Goal: Transaction & Acquisition: Download file/media

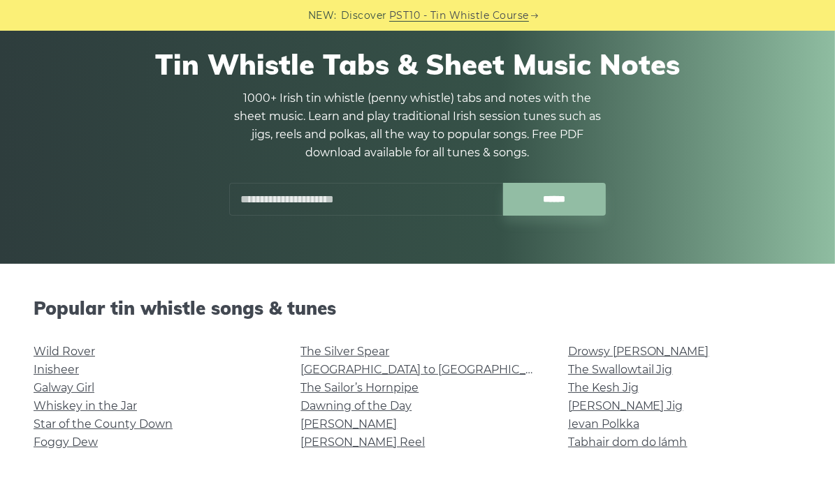
scroll to position [210, 0]
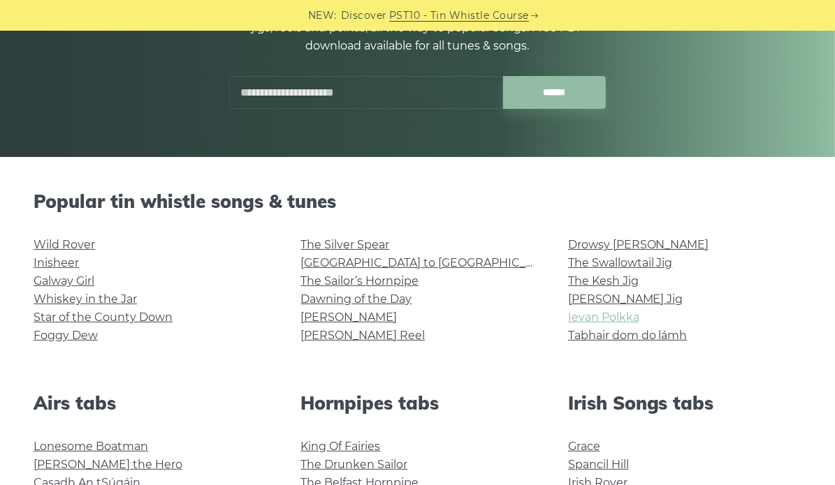
click at [578, 314] on link "Ievan Polkka" at bounding box center [603, 317] width 71 height 13
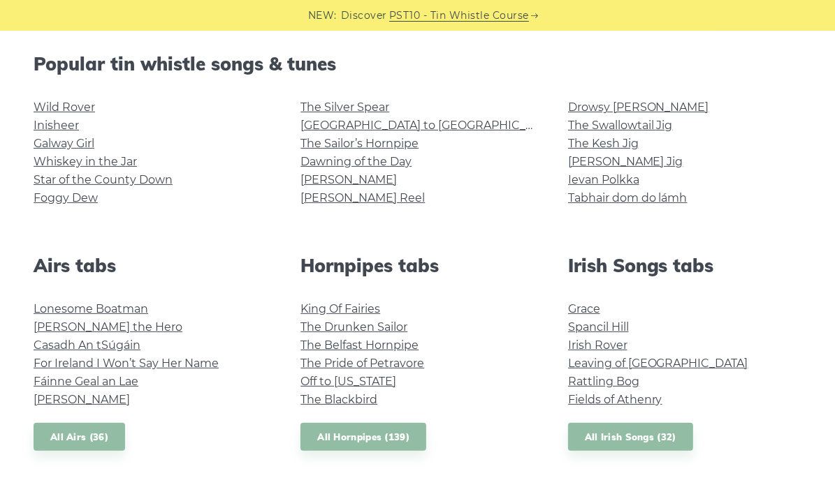
scroll to position [349, 0]
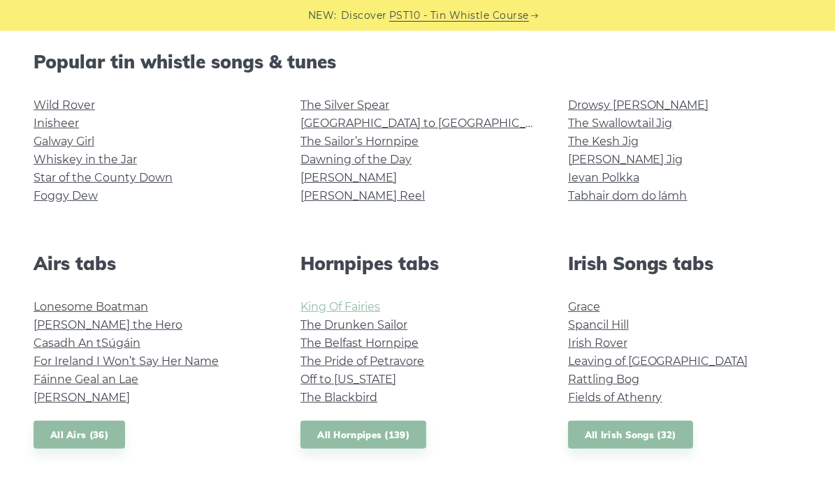
click at [308, 309] on link "King Of Fairies" at bounding box center [340, 306] width 80 height 13
click at [368, 364] on link "The Pride of Petravore" at bounding box center [362, 361] width 124 height 13
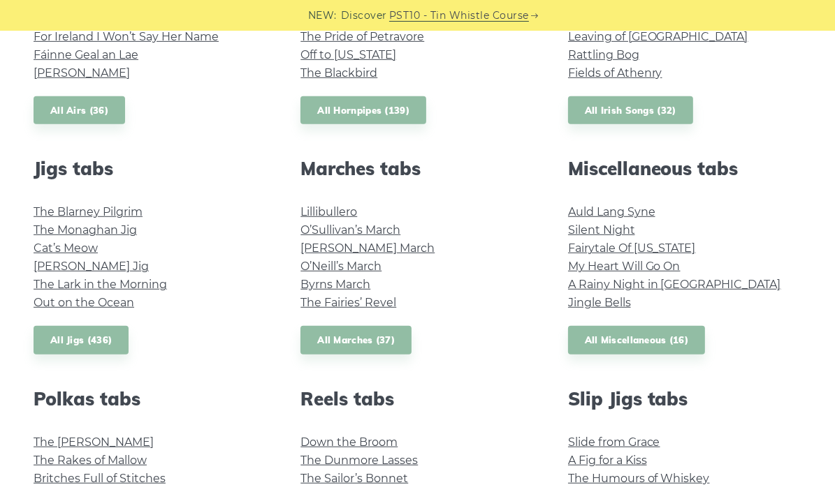
scroll to position [699, 0]
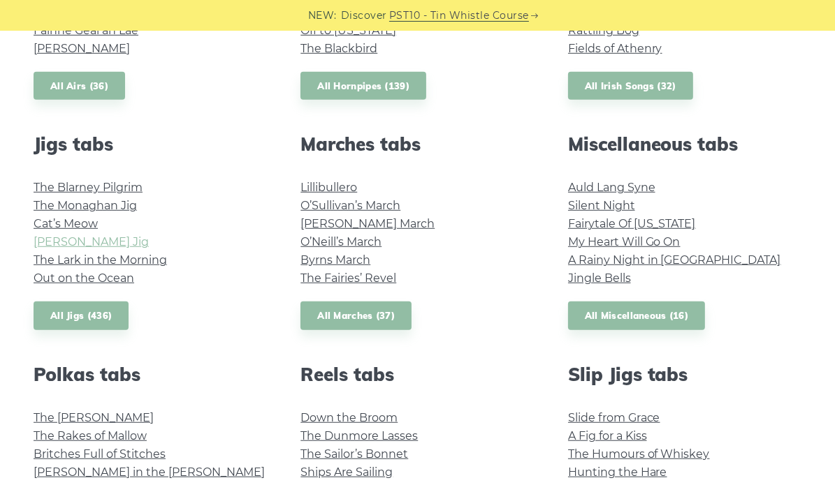
click at [94, 243] on link "Fraher’s Jig" at bounding box center [91, 241] width 115 height 13
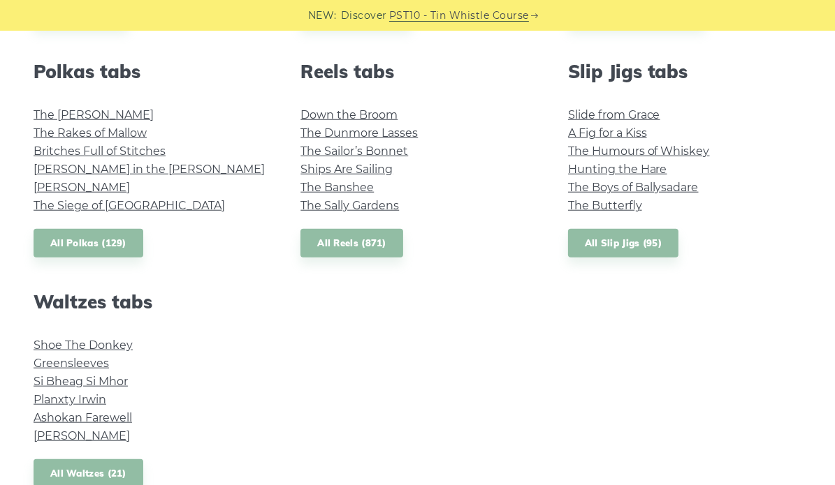
scroll to position [978, 0]
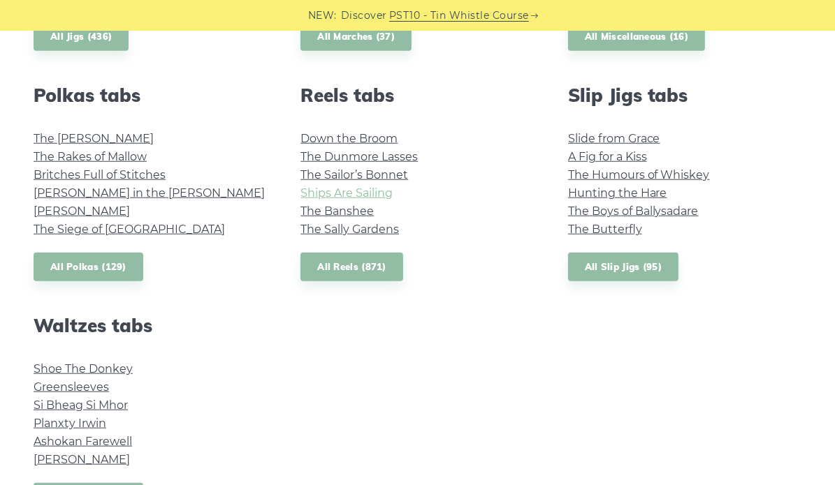
click at [357, 192] on link "Ships Are Sailing" at bounding box center [346, 193] width 92 height 13
click at [384, 145] on link "Down the Broom" at bounding box center [348, 138] width 97 height 13
click at [611, 228] on link "The Butterfly" at bounding box center [605, 229] width 74 height 13
click at [371, 214] on link "The Banshee" at bounding box center [336, 211] width 73 height 13
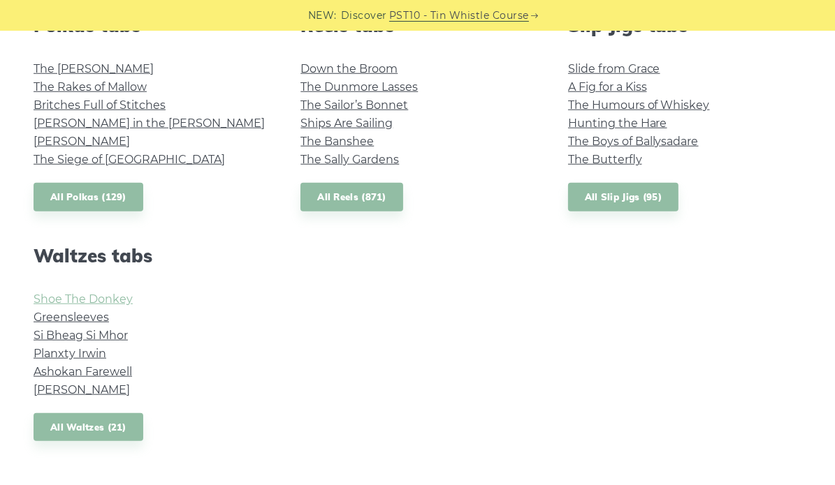
click at [126, 302] on link "Shoe The Donkey" at bounding box center [83, 299] width 99 height 13
click at [120, 432] on link "All Waltzes (21)" at bounding box center [89, 428] width 110 height 29
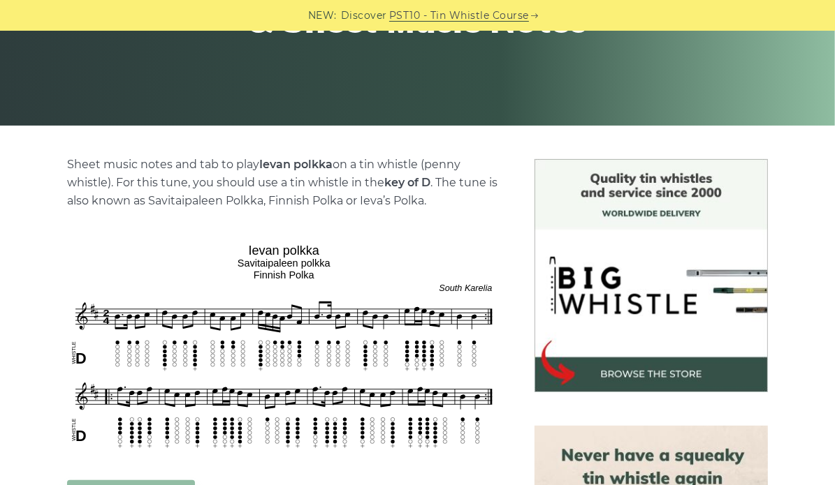
scroll to position [279, 0]
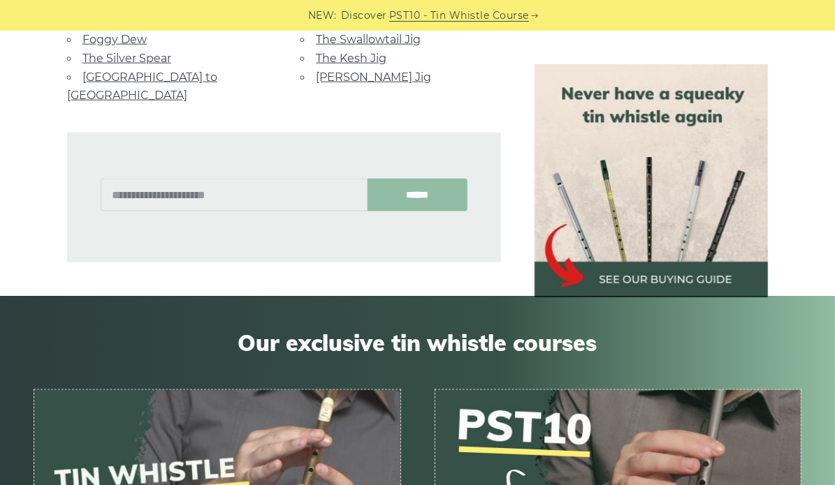
scroll to position [1048, 0]
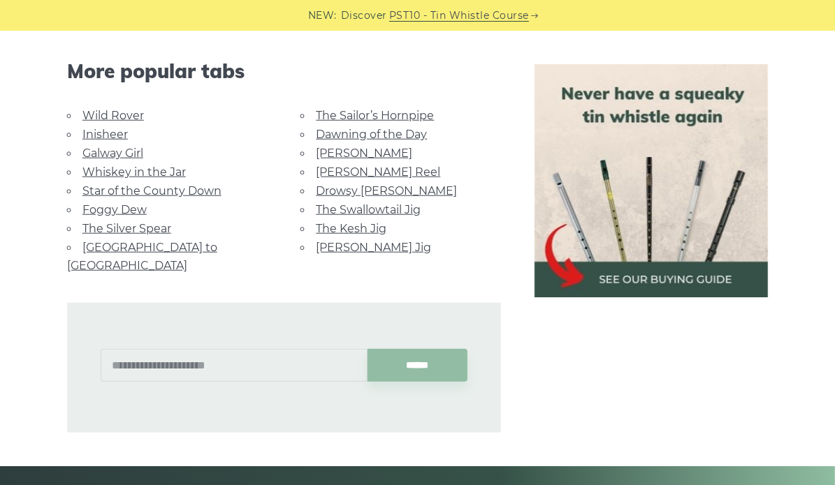
click at [124, 227] on link "The Silver Spear" at bounding box center [126, 228] width 89 height 13
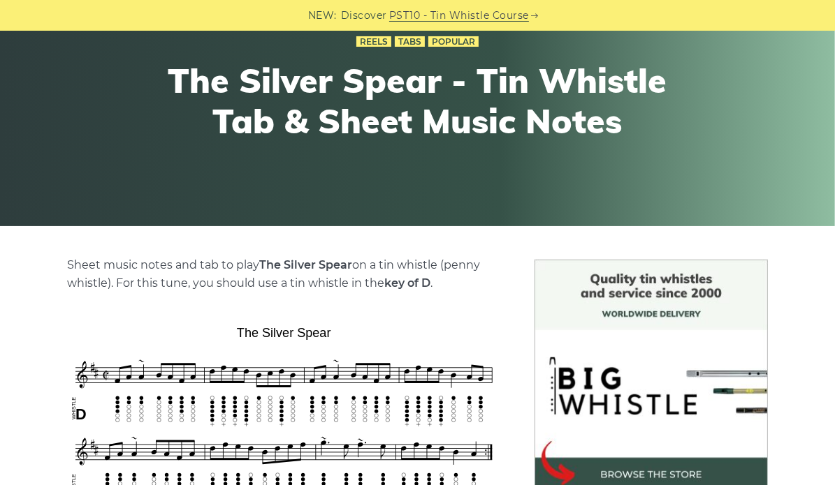
scroll to position [140, 0]
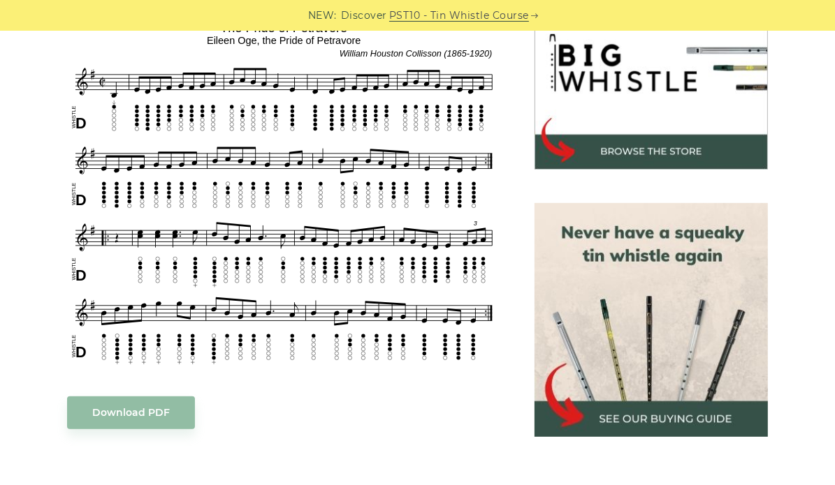
scroll to position [489, 0]
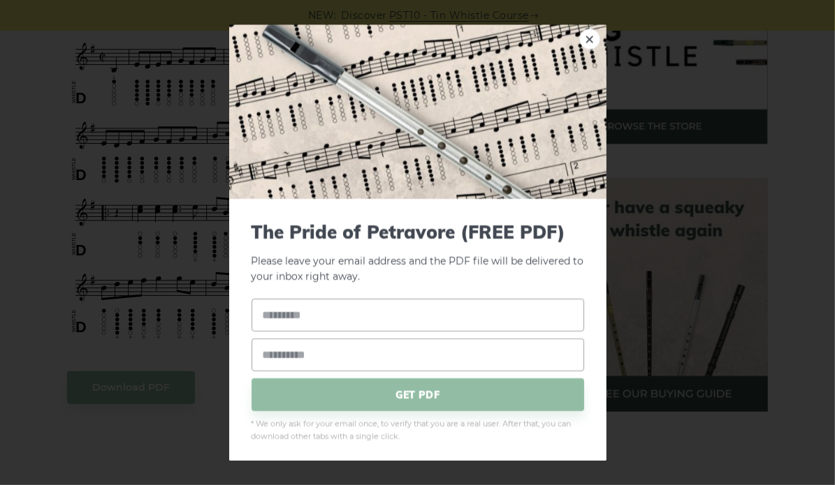
click at [414, 320] on input "text" at bounding box center [417, 315] width 333 height 33
click at [413, 319] on input "text" at bounding box center [417, 315] width 333 height 33
type input "*****"
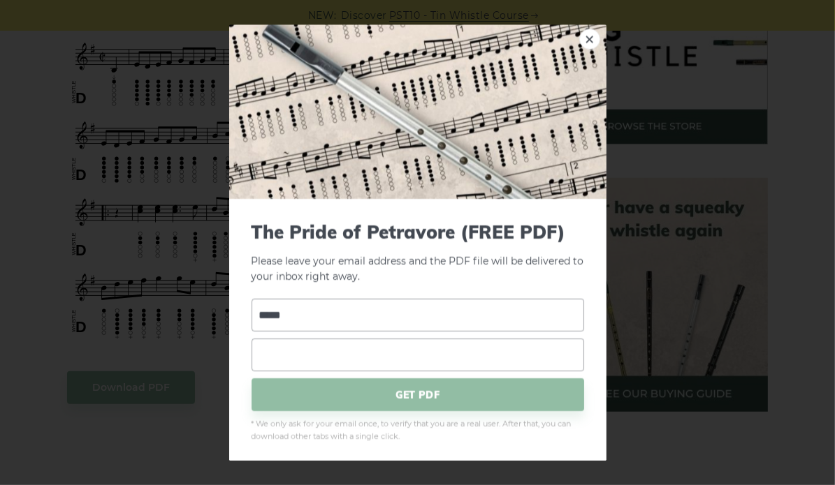
click at [383, 351] on input "email" at bounding box center [417, 355] width 333 height 33
type input "**********"
click at [383, 393] on span "GET PDF" at bounding box center [417, 395] width 333 height 33
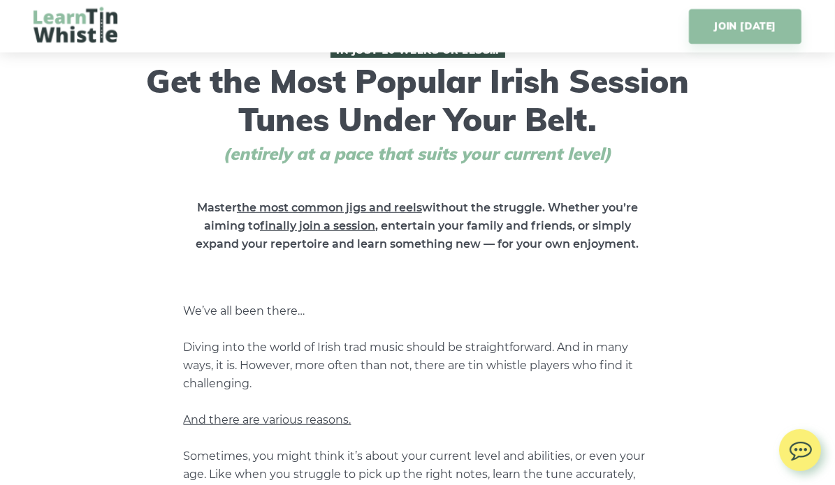
scroll to position [489, 0]
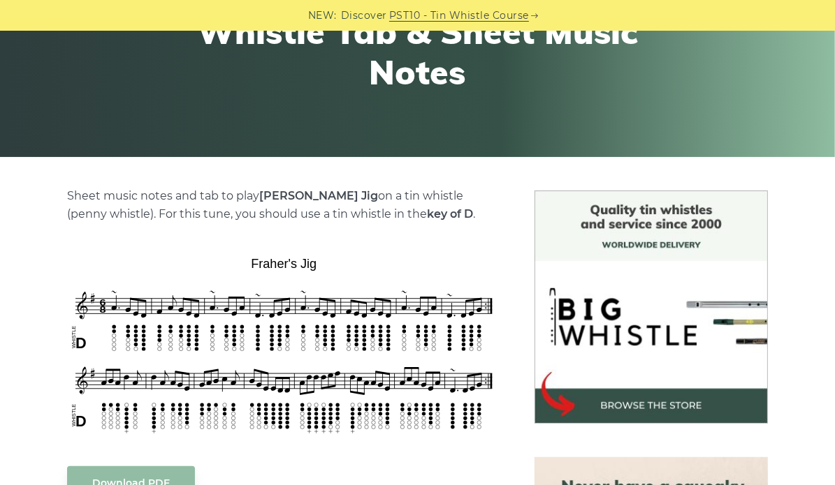
scroll to position [279, 0]
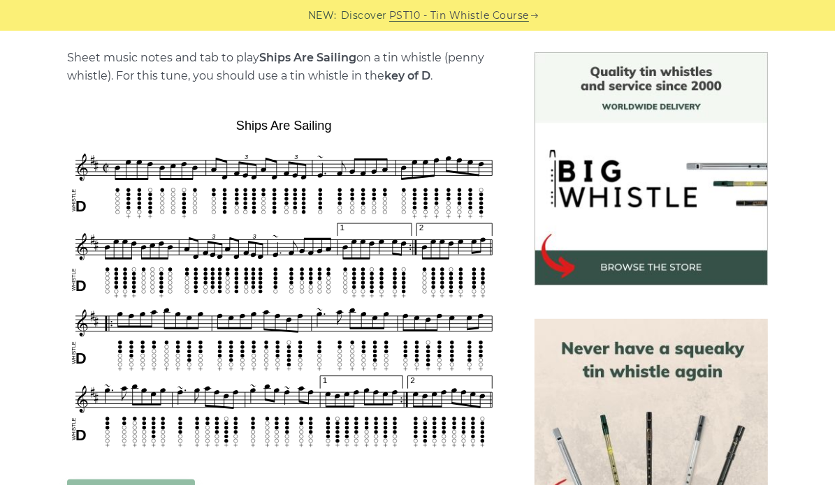
scroll to position [349, 0]
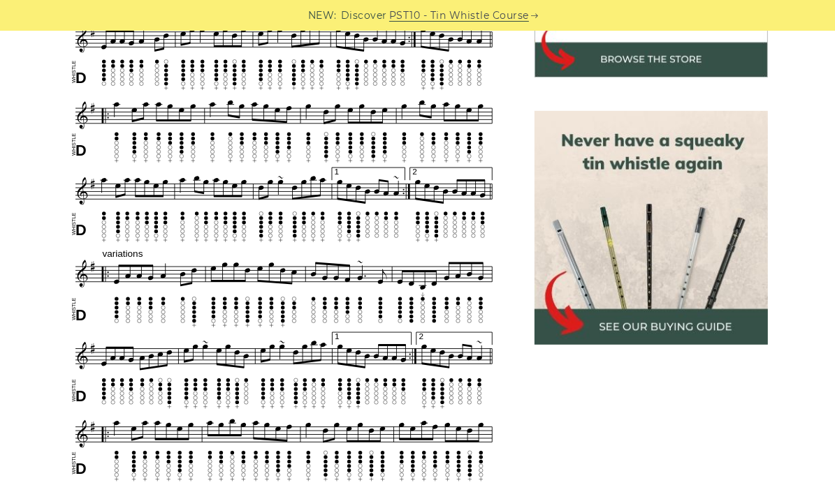
scroll to position [559, 0]
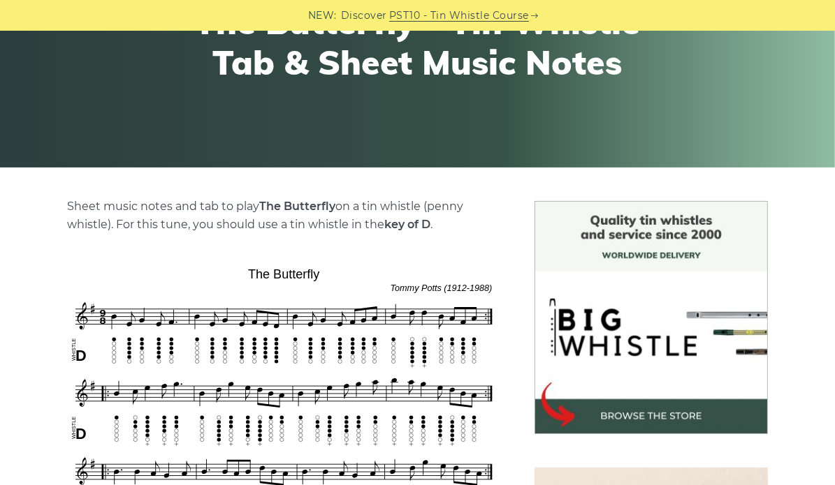
scroll to position [279, 0]
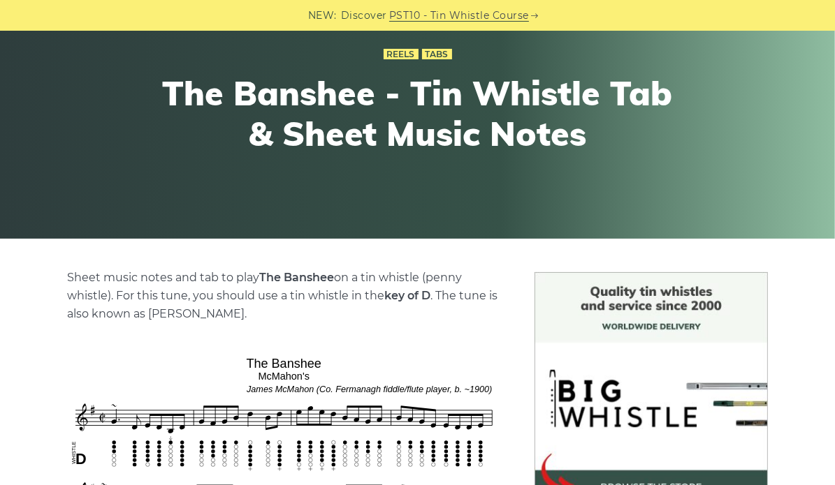
scroll to position [210, 0]
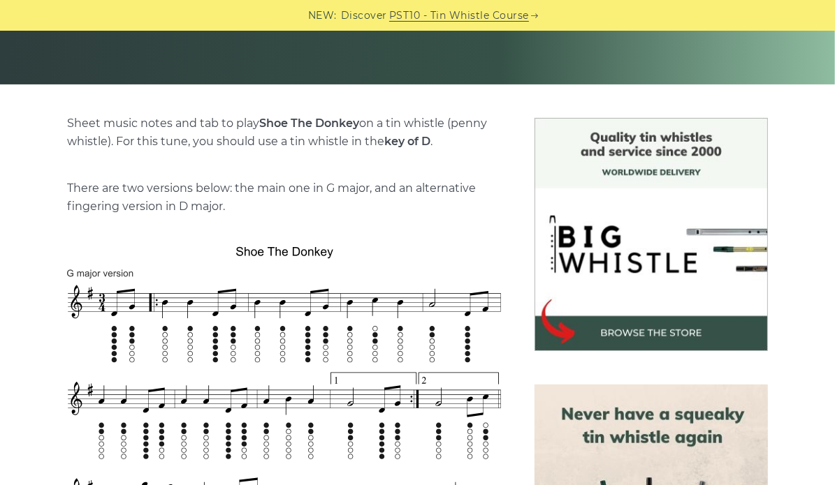
scroll to position [349, 0]
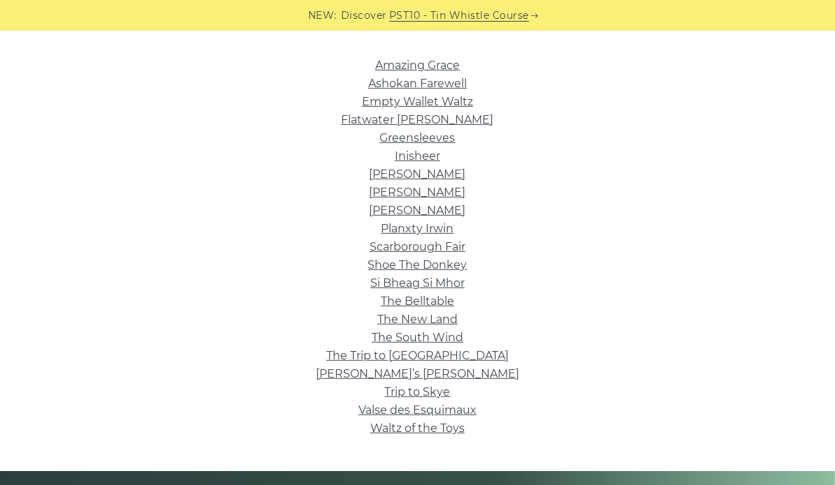
scroll to position [419, 0]
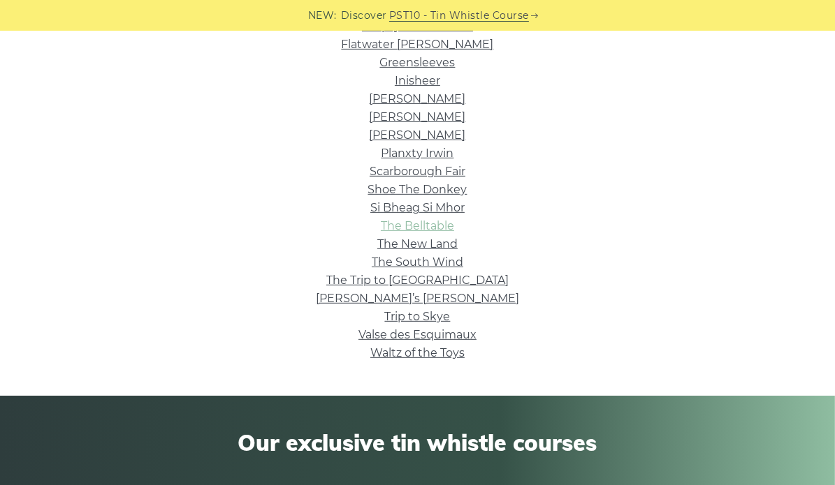
click at [431, 222] on link "The Belltable" at bounding box center [417, 225] width 73 height 13
click at [469, 342] on li "Valse des Esquimaux" at bounding box center [418, 335] width 768 height 18
click at [469, 339] on link "Valse des Esquimaux" at bounding box center [417, 334] width 118 height 13
click at [450, 246] on link "The New Land" at bounding box center [417, 244] width 80 height 13
click at [448, 356] on link "Waltz of the Toys" at bounding box center [417, 352] width 94 height 13
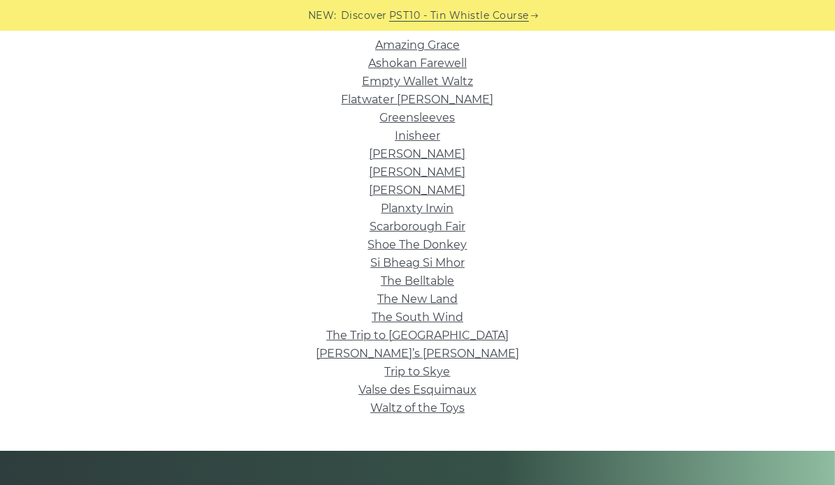
scroll to position [279, 0]
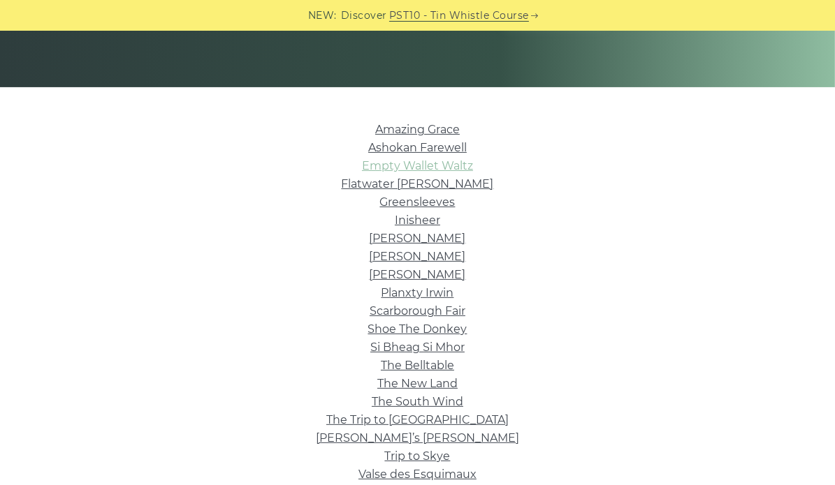
click at [465, 170] on link "Empty Wallet Waltz" at bounding box center [417, 165] width 111 height 13
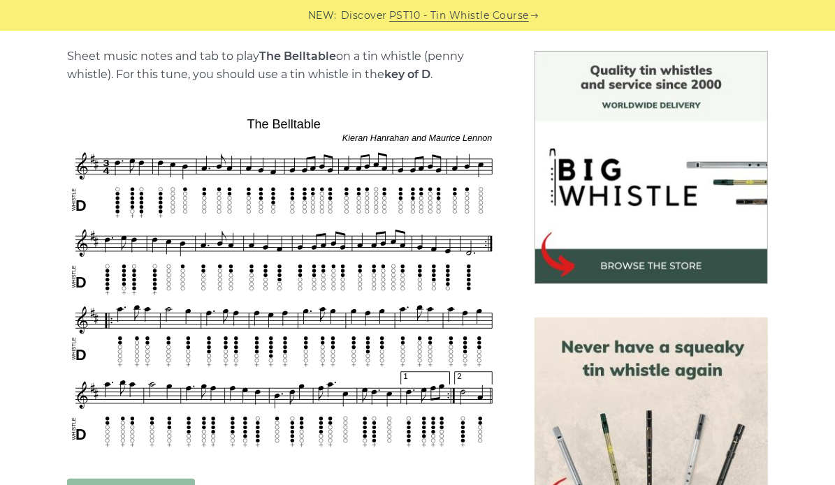
scroll to position [419, 0]
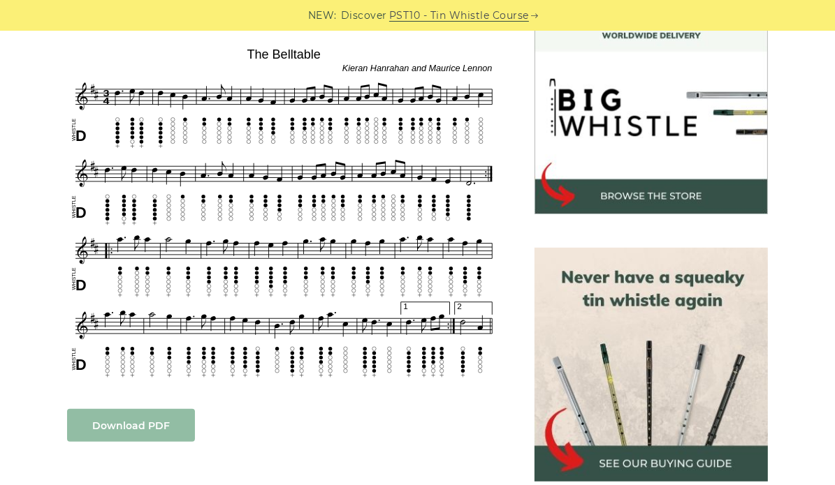
click at [173, 429] on link "Download PDF" at bounding box center [131, 425] width 128 height 33
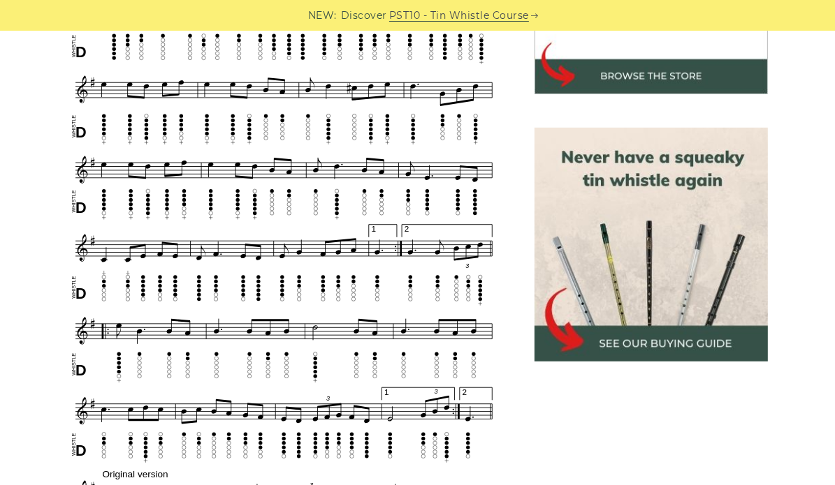
scroll to position [559, 0]
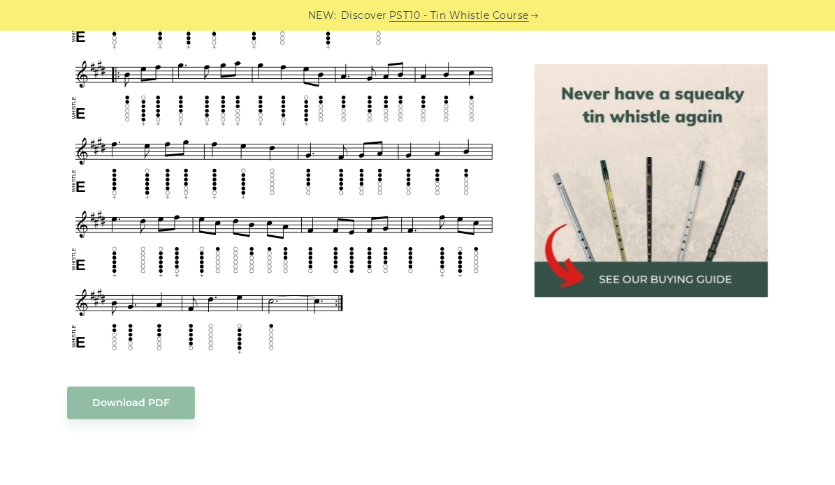
scroll to position [768, 0]
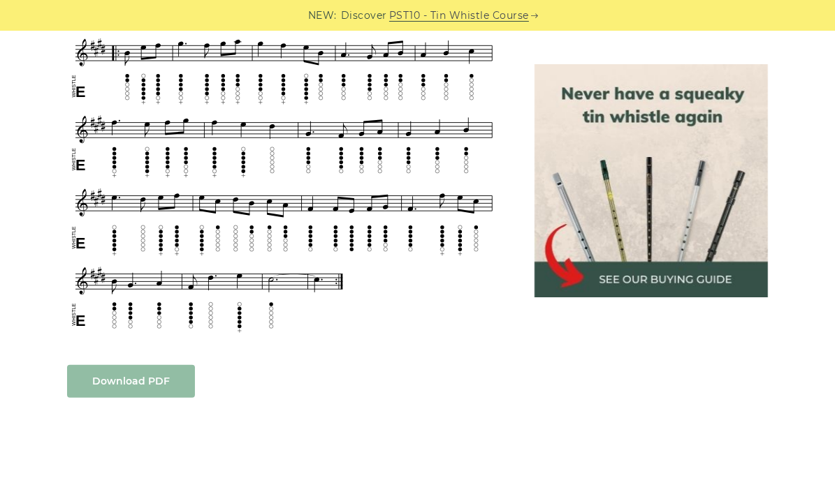
click at [175, 384] on link "Download PDF" at bounding box center [131, 381] width 128 height 33
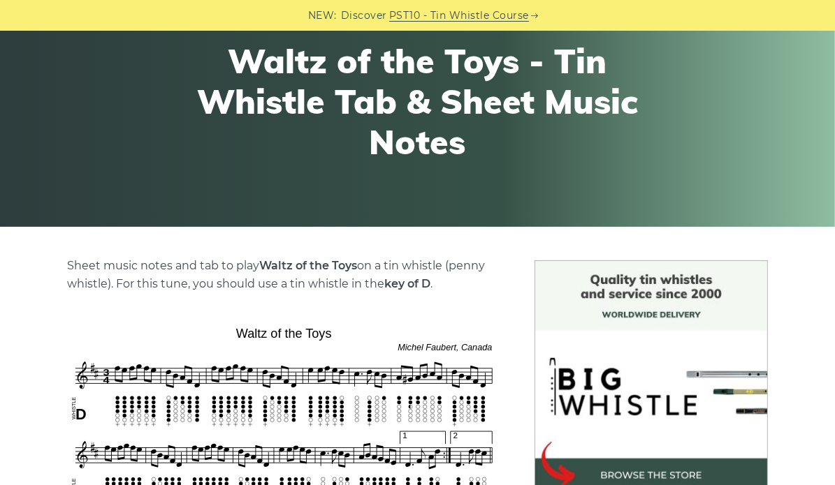
scroll to position [279, 0]
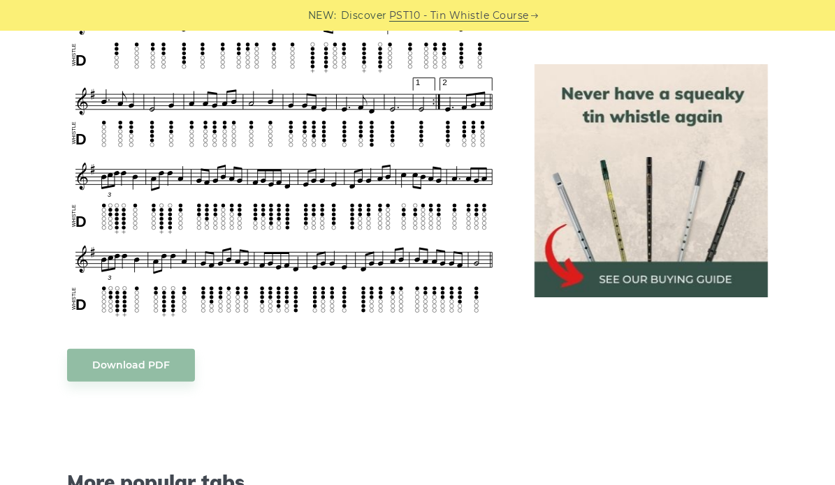
scroll to position [838, 0]
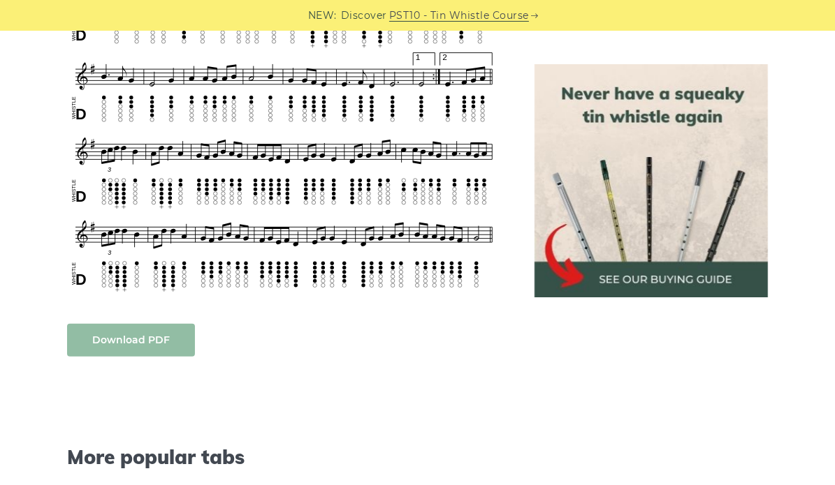
click at [184, 351] on link "Download PDF" at bounding box center [131, 340] width 128 height 33
